Goal: Information Seeking & Learning: Learn about a topic

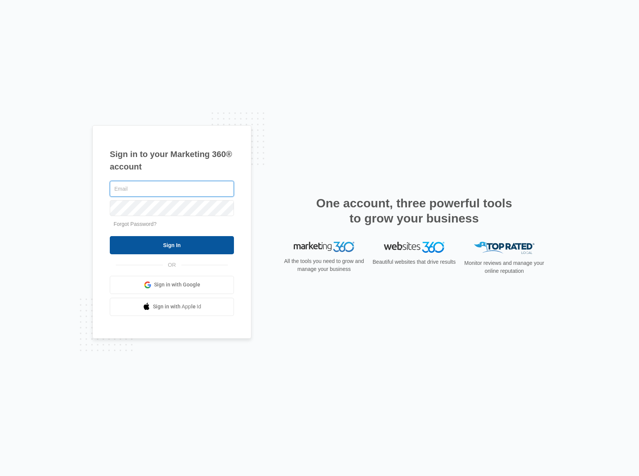
type input "[PERSON_NAME][EMAIL_ADDRESS][DOMAIN_NAME]"
click at [177, 244] on input "Sign In" at bounding box center [172, 245] width 124 height 18
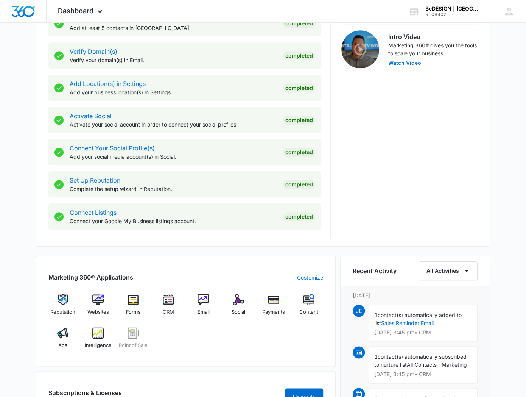
scroll to position [244, 0]
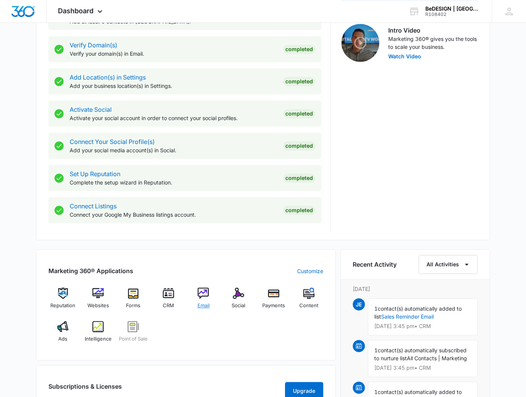
click at [203, 296] on img at bounding box center [203, 292] width 11 height 11
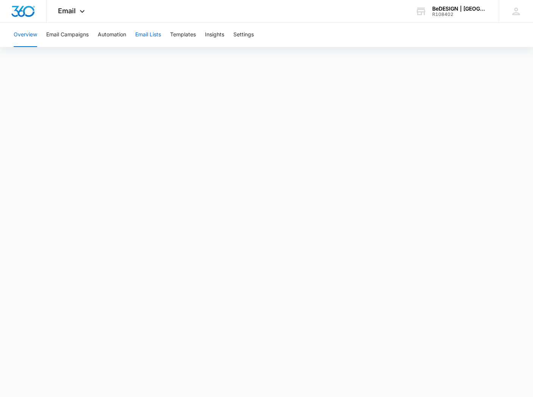
click at [152, 36] on button "Email Lists" at bounding box center [148, 35] width 26 height 24
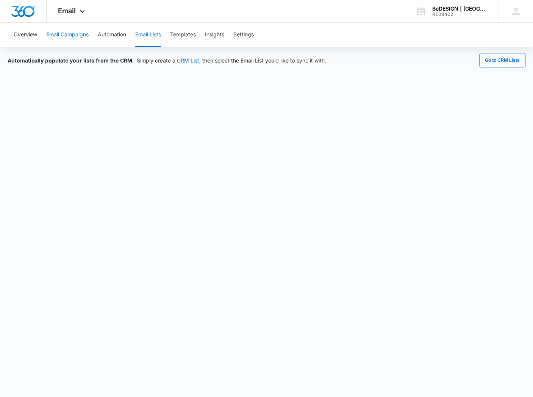
click at [66, 33] on button "Email Campaigns" at bounding box center [67, 35] width 42 height 24
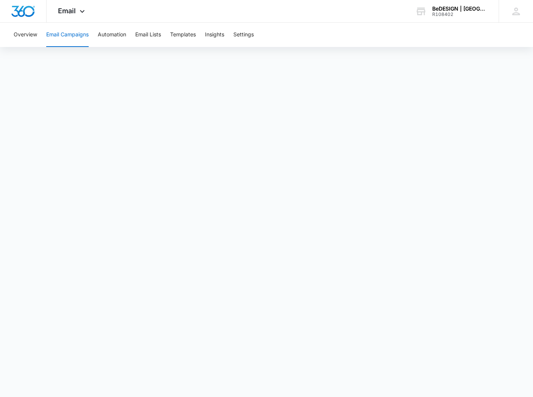
click at [67, 37] on button "Email Campaigns" at bounding box center [67, 35] width 42 height 24
click at [57, 36] on button "Email Campaigns" at bounding box center [67, 35] width 42 height 24
click at [109, 31] on button "Automation" at bounding box center [112, 35] width 28 height 24
click at [73, 32] on button "Email Campaigns" at bounding box center [67, 35] width 42 height 24
click at [142, 36] on button "Email Lists" at bounding box center [148, 35] width 26 height 24
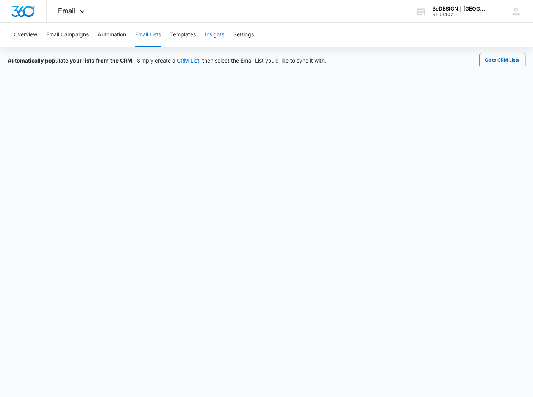
click at [219, 33] on button "Insights" at bounding box center [214, 35] width 19 height 24
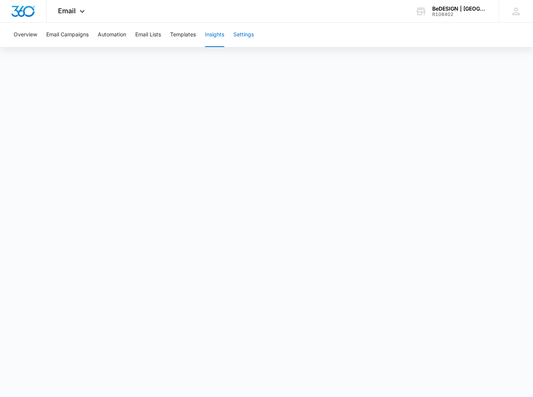
click at [247, 33] on button "Settings" at bounding box center [243, 35] width 20 height 24
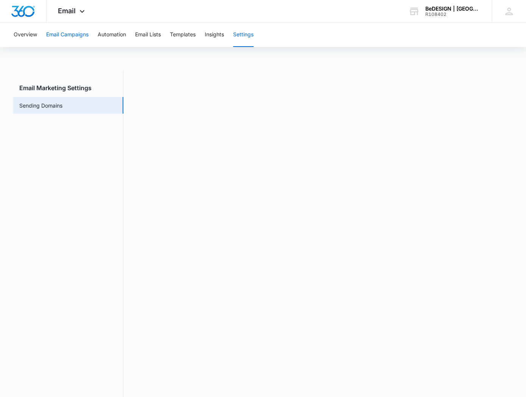
click at [67, 36] on button "Email Campaigns" at bounding box center [67, 35] width 42 height 24
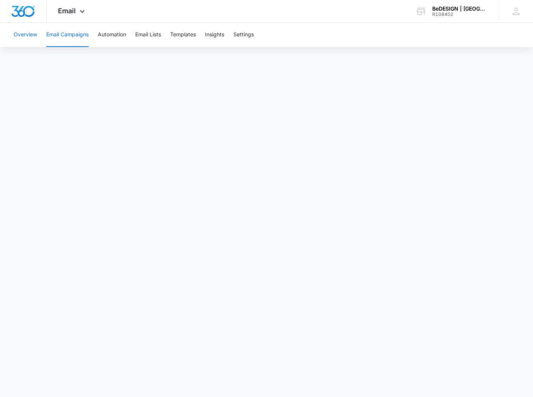
click at [22, 35] on button "Overview" at bounding box center [25, 35] width 23 height 24
click at [82, 13] on icon at bounding box center [82, 13] width 9 height 9
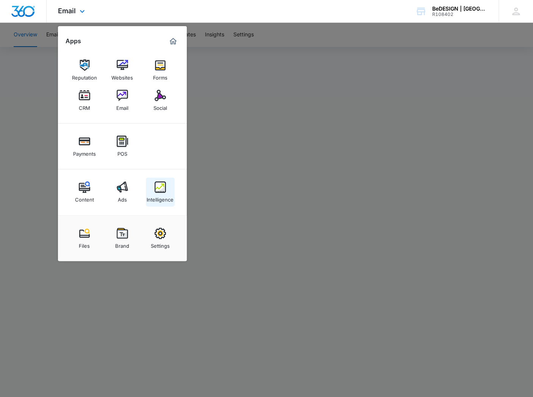
click at [158, 194] on div "Intelligence" at bounding box center [160, 198] width 27 height 10
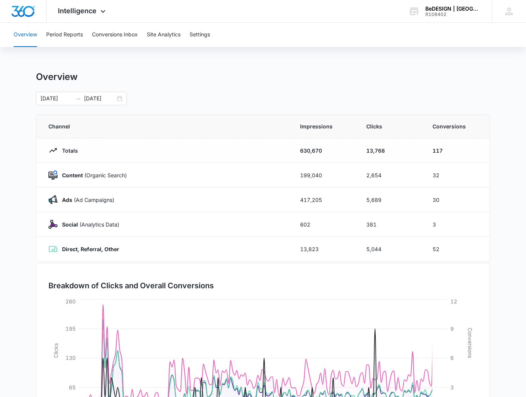
scroll to position [70, 0]
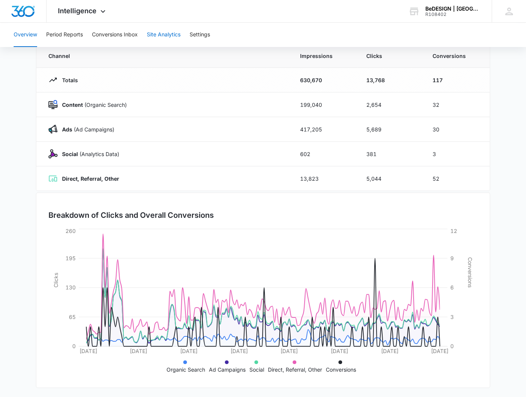
click at [171, 35] on button "Site Analytics" at bounding box center [164, 35] width 34 height 24
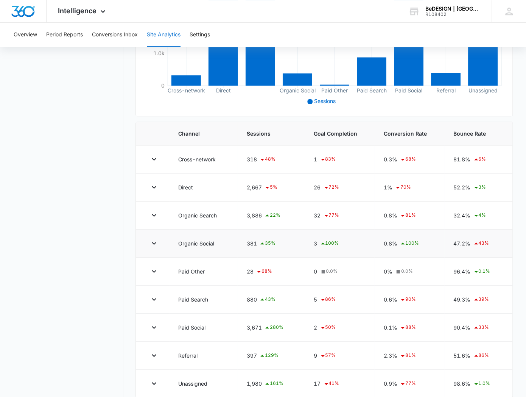
scroll to position [198, 0]
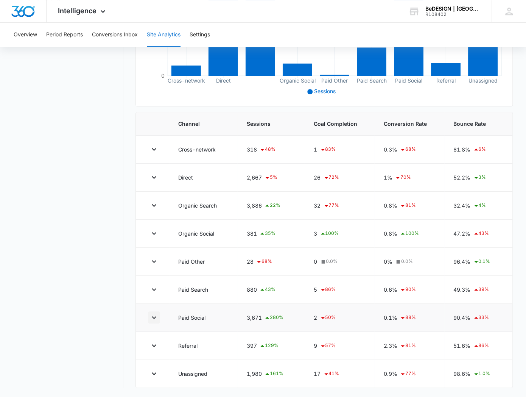
click at [154, 317] on icon "button" at bounding box center [154, 317] width 5 height 3
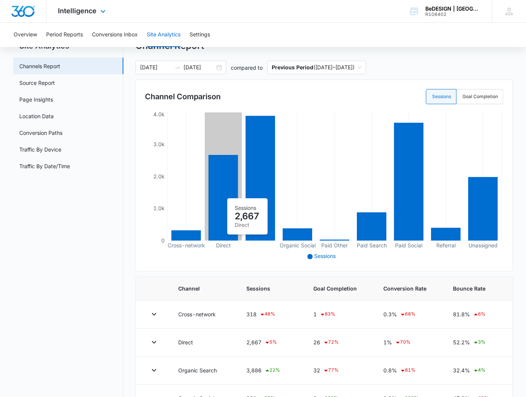
scroll to position [27, 0]
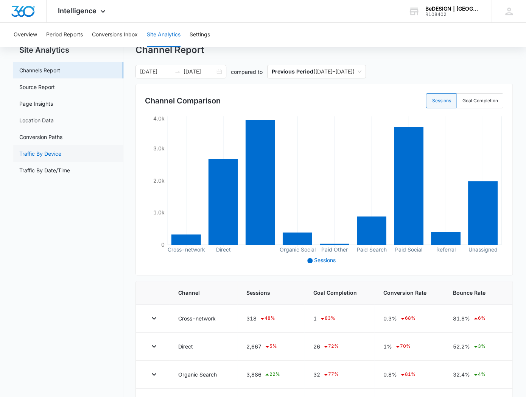
click at [43, 150] on link "Traffic By Device" at bounding box center [40, 154] width 42 height 8
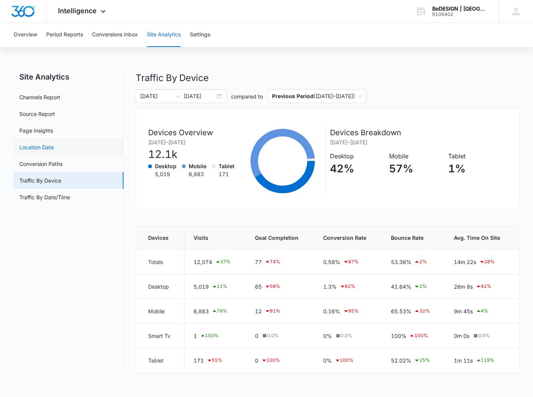
click at [42, 147] on link "Location Data" at bounding box center [36, 147] width 34 height 8
